Goal: Register for event/course

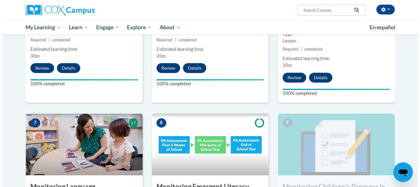
scroll to position [540, 0]
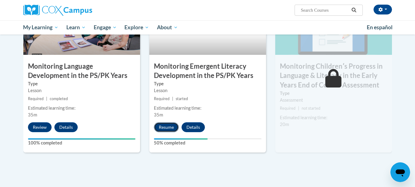
click at [170, 129] on button "Resume" at bounding box center [166, 127] width 25 height 10
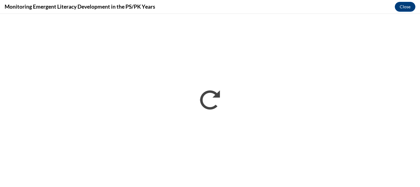
scroll to position [0, 0]
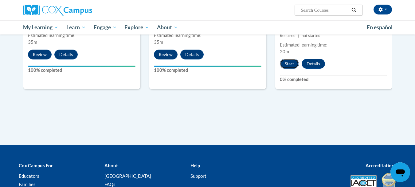
click at [286, 60] on button "Start" at bounding box center [289, 64] width 19 height 10
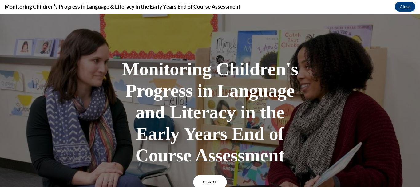
click at [206, 181] on span "START" at bounding box center [210, 182] width 14 height 5
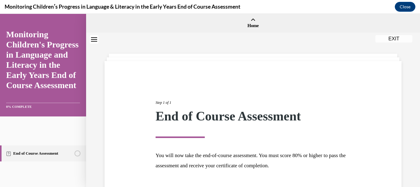
click at [396, 38] on button "EXIT" at bounding box center [393, 38] width 37 height 7
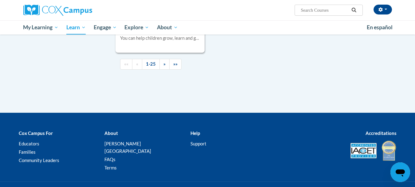
scroll to position [1514, 0]
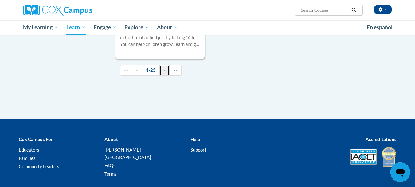
click at [162, 76] on link "»" at bounding box center [165, 70] width 10 height 11
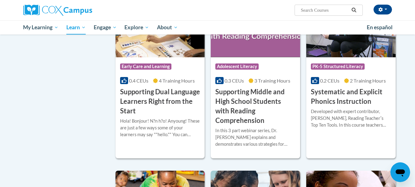
scroll to position [554, 0]
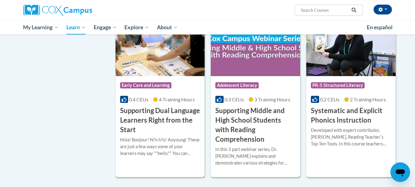
click at [167, 109] on h3 "Supporting Dual Language Learners Right from the Start" at bounding box center [160, 120] width 80 height 28
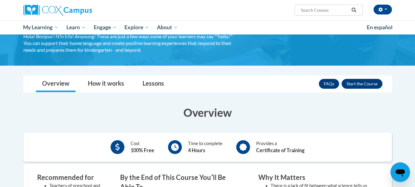
scroll to position [76, 0]
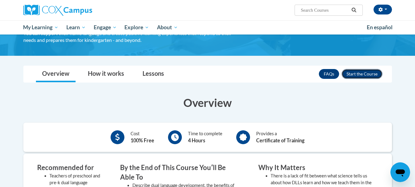
click at [362, 69] on button "Enroll" at bounding box center [362, 74] width 41 height 10
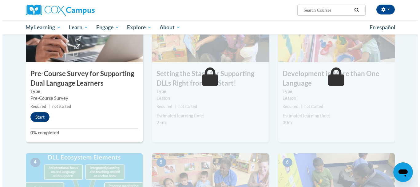
scroll to position [188, 0]
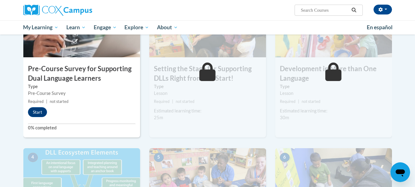
drag, startPoint x: 420, startPoint y: 19, endPoint x: 417, endPoint y: 55, distance: 35.8
click at [38, 114] on button "Start" at bounding box center [37, 112] width 19 height 10
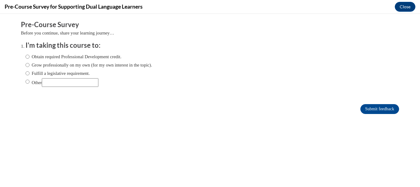
scroll to position [0, 0]
drag, startPoint x: 55, startPoint y: 60, endPoint x: 54, endPoint y: 57, distance: 3.6
click at [54, 57] on div "Obtain required Professional Development credit. Grow professionally on my own …" at bounding box center [89, 70] width 127 height 40
click at [54, 57] on label "Obtain required Professional Development credit." at bounding box center [74, 56] width 96 height 7
click at [30, 57] on input "Obtain required Professional Development credit." at bounding box center [28, 56] width 4 height 7
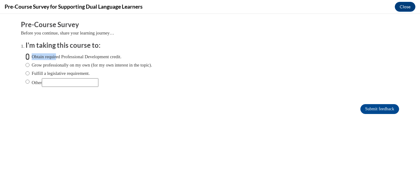
radio input "true"
click at [373, 106] on input "Submit feedback" at bounding box center [379, 109] width 39 height 10
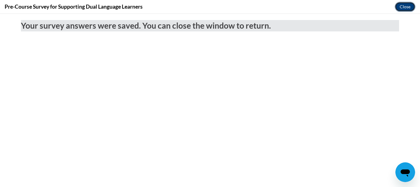
click at [401, 9] on button "Close" at bounding box center [405, 7] width 21 height 10
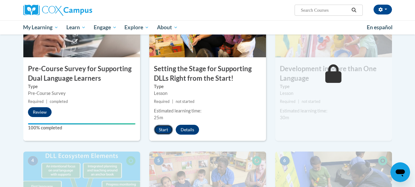
click at [165, 127] on button "Start" at bounding box center [163, 130] width 19 height 10
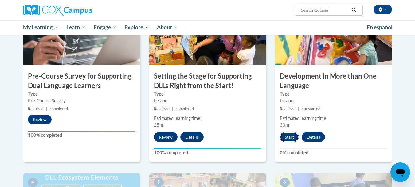
click at [288, 135] on button "Start" at bounding box center [289, 137] width 19 height 10
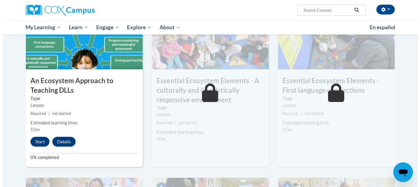
scroll to position [351, 0]
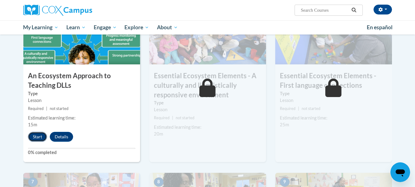
click at [42, 136] on button "Start" at bounding box center [37, 137] width 19 height 10
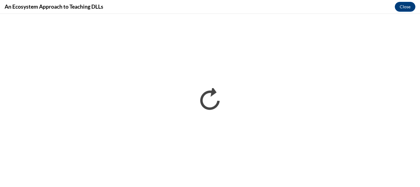
scroll to position [0, 0]
